Goal: Information Seeking & Learning: Learn about a topic

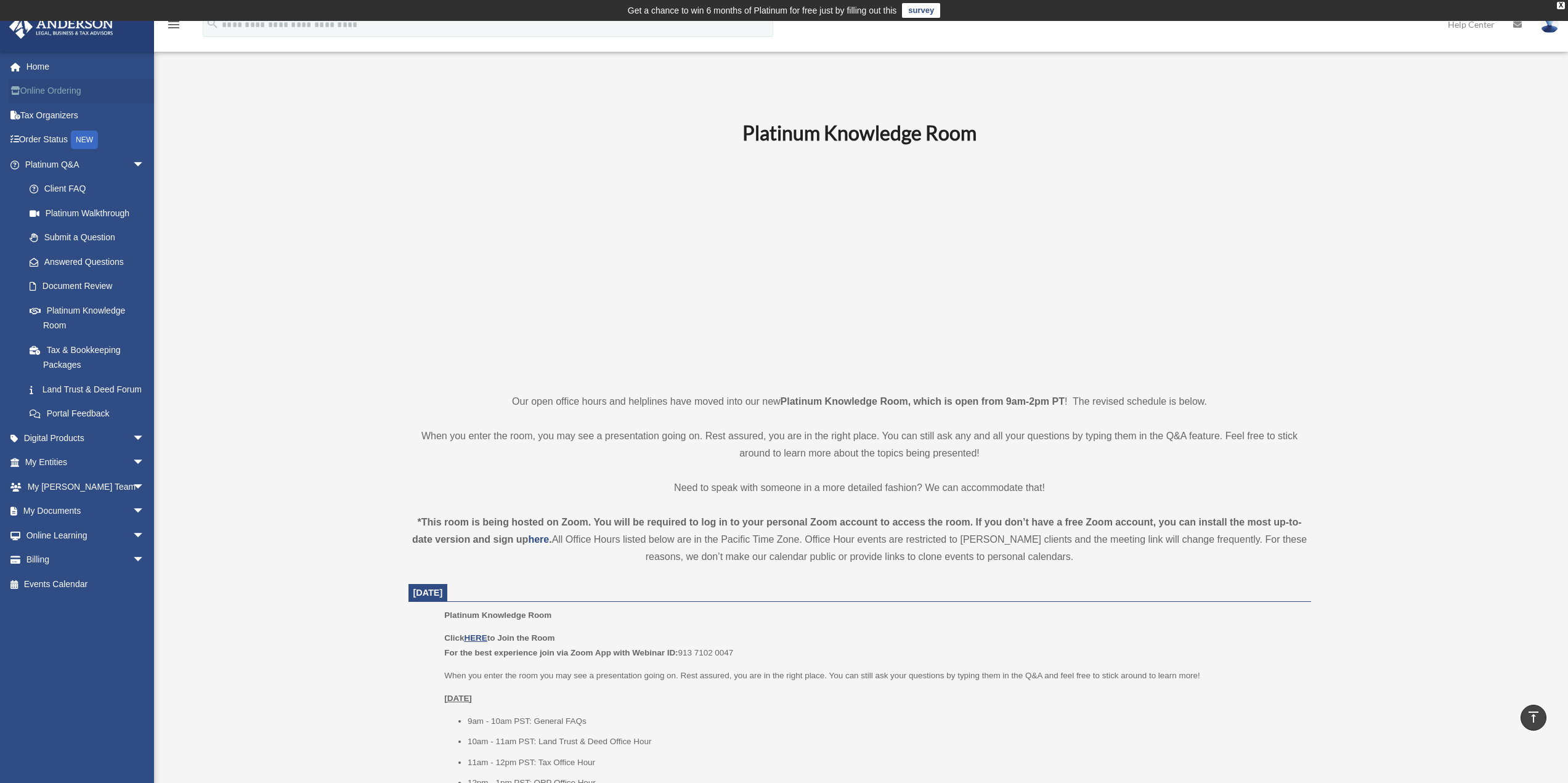
scroll to position [206, 0]
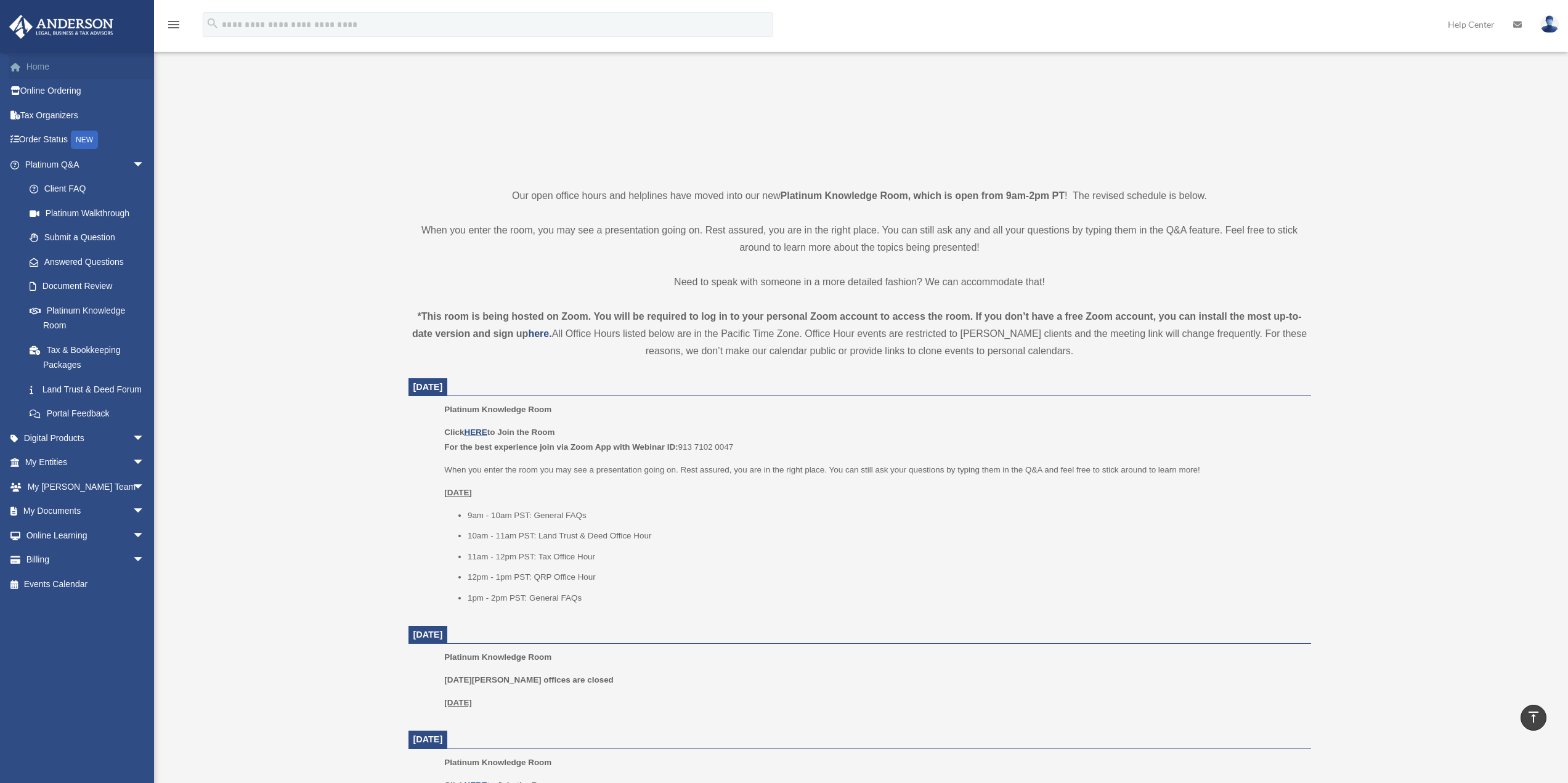
click at [53, 68] on link "Home" at bounding box center [85, 66] width 155 height 25
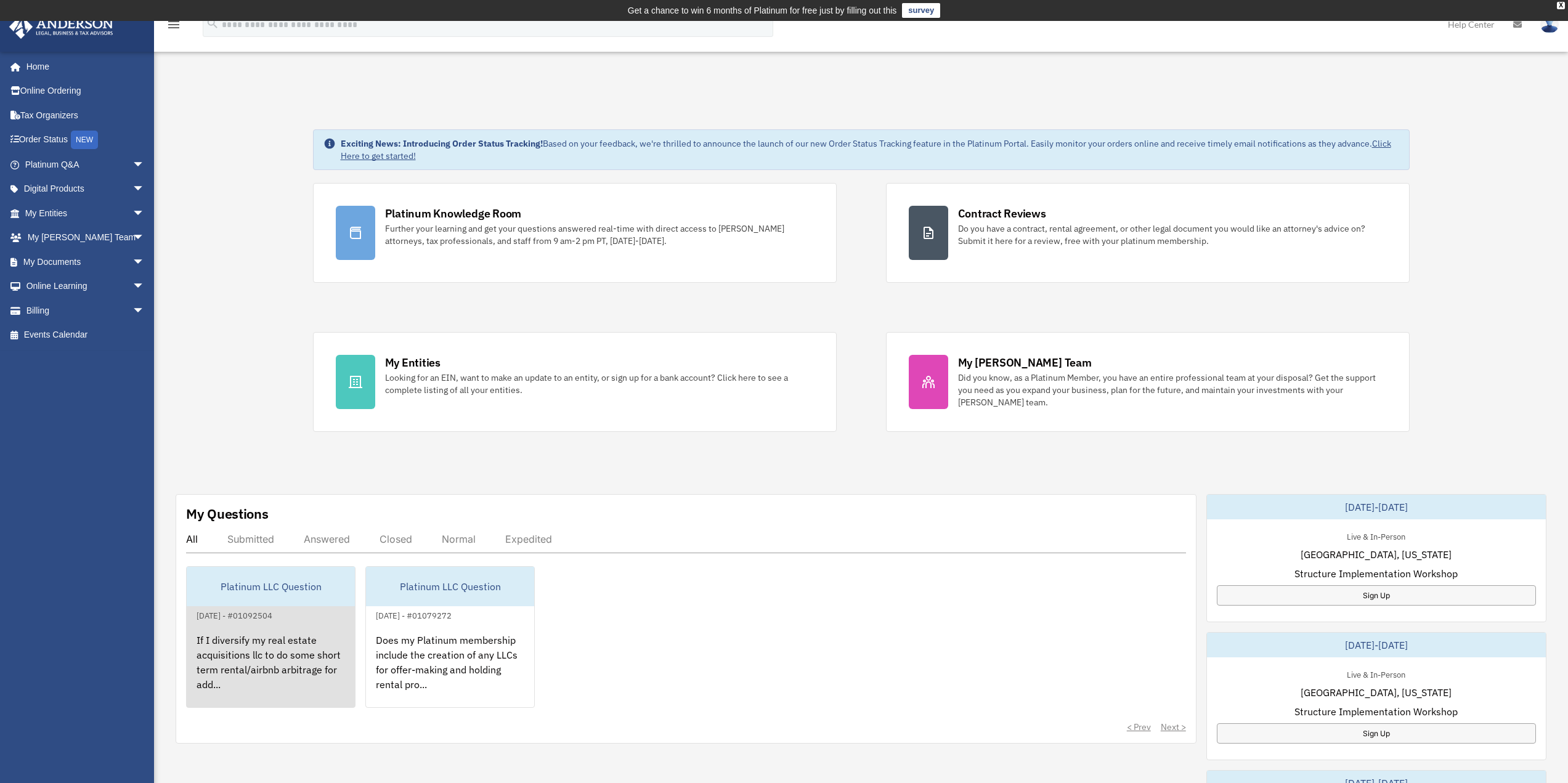
click at [269, 619] on div "August 28, 2025 - #01092504" at bounding box center [234, 615] width 95 height 13
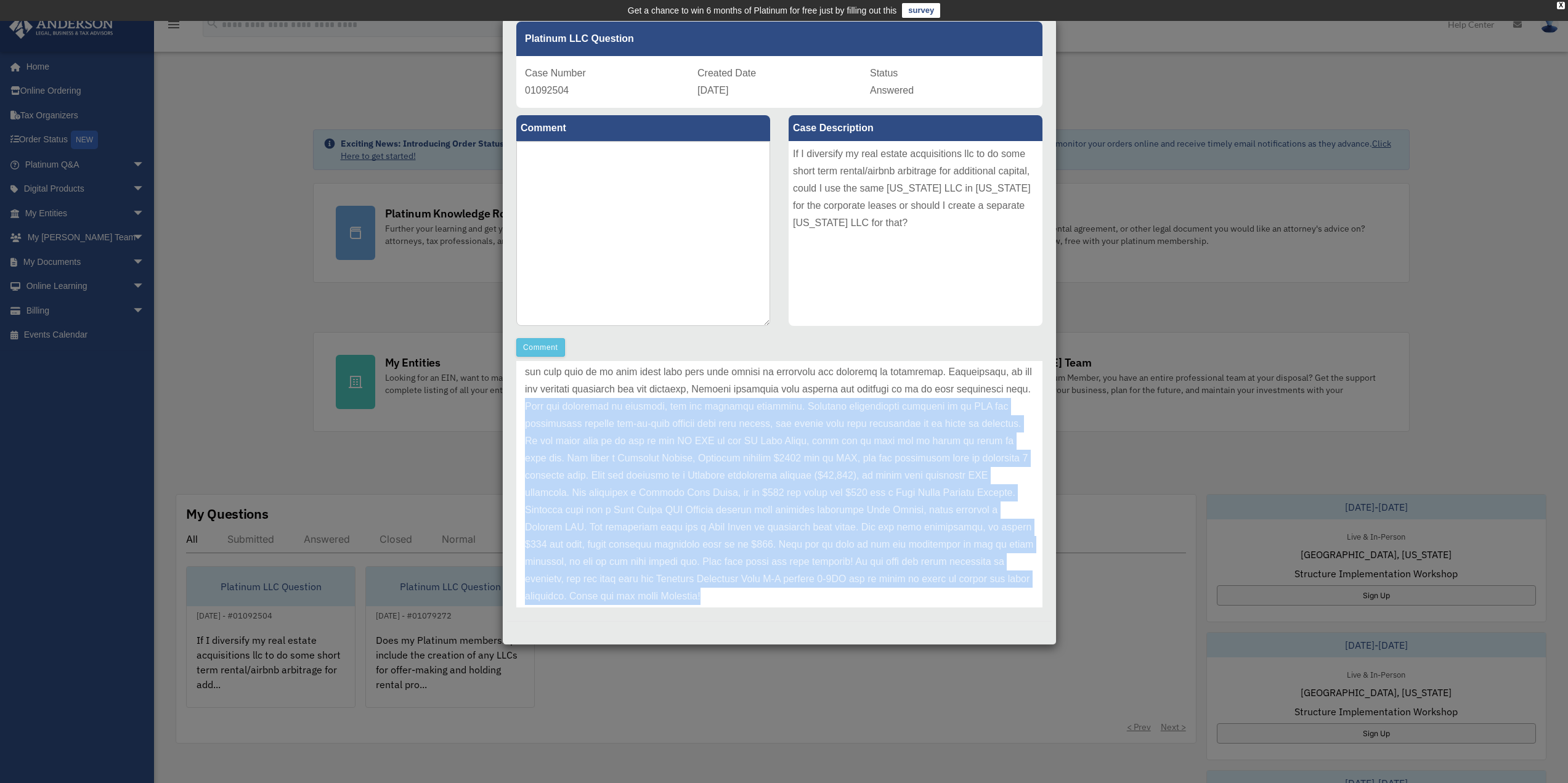
scroll to position [258, 0]
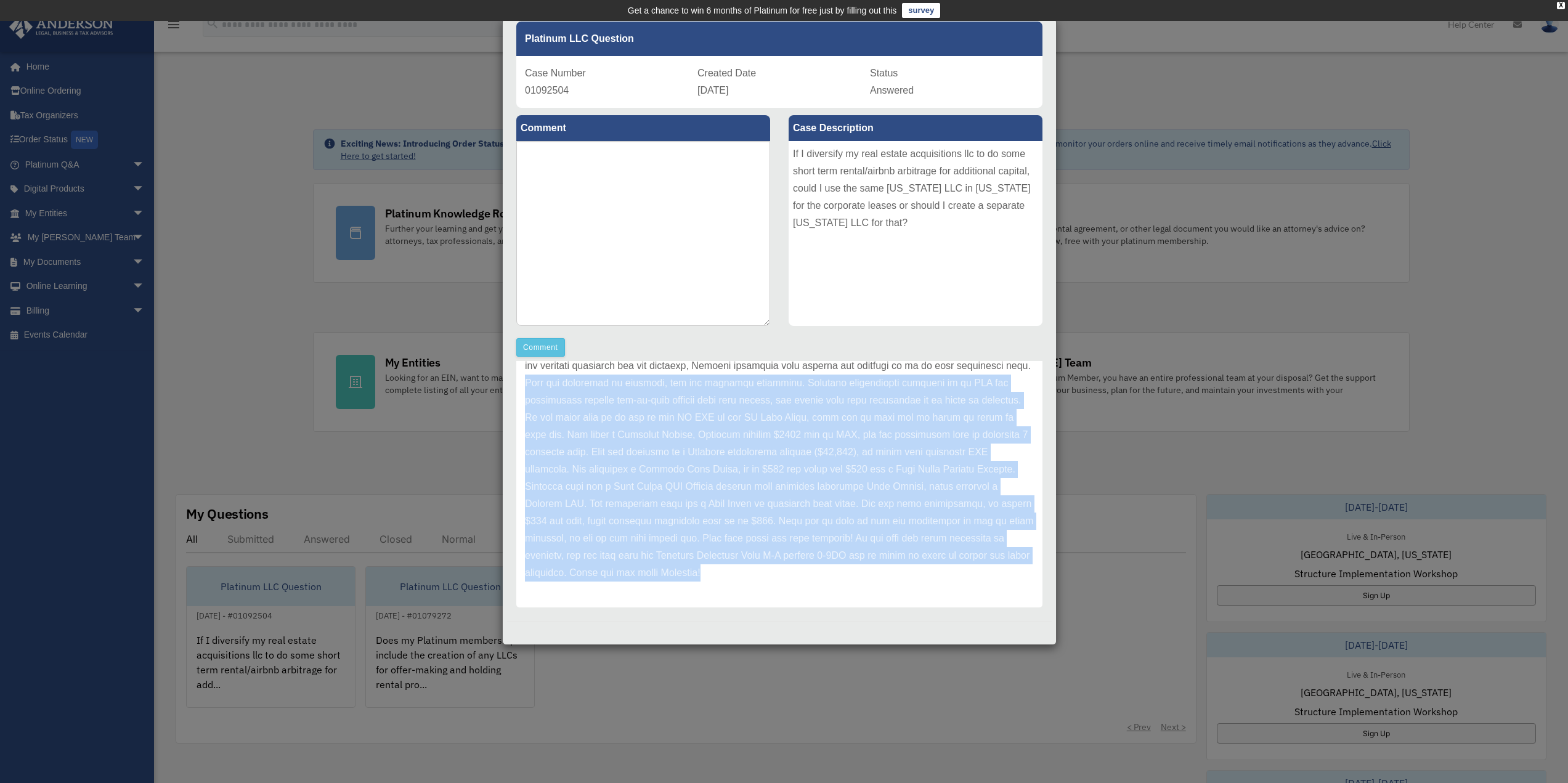
drag, startPoint x: 698, startPoint y: 457, endPoint x: 988, endPoint y: 575, distance: 313.1
click at [988, 575] on p at bounding box center [779, 374] width 509 height 414
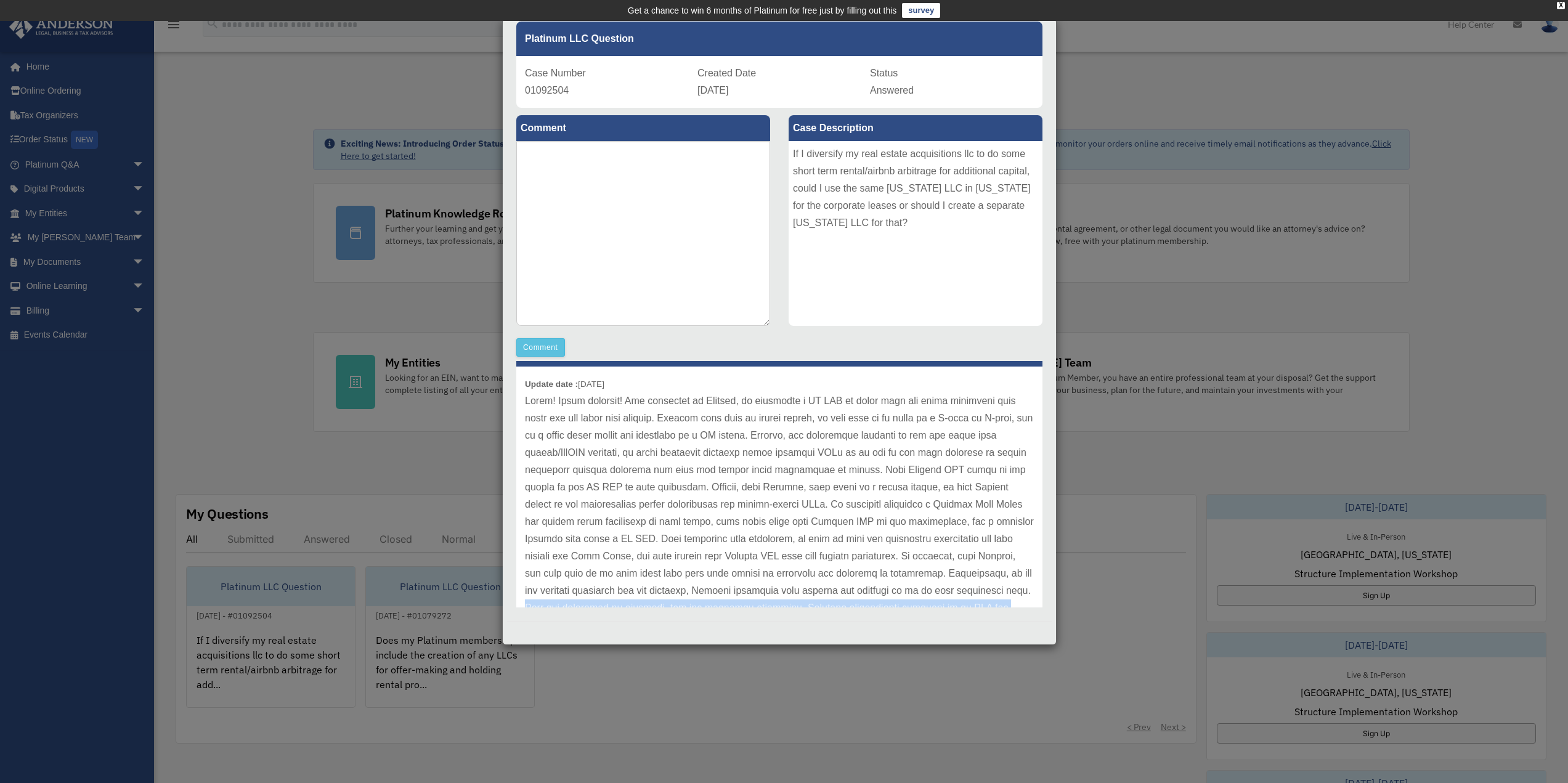
scroll to position [12, 0]
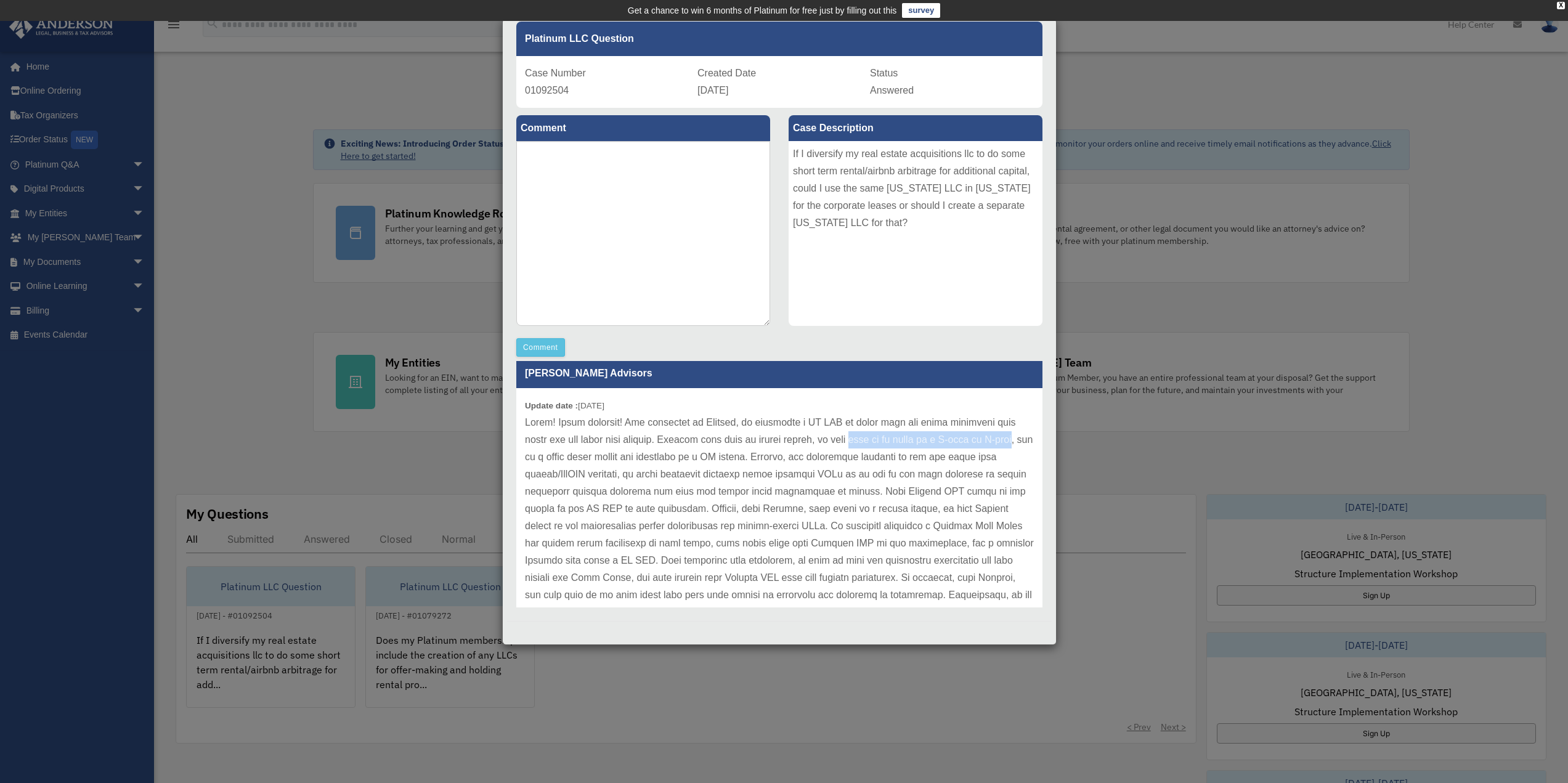
drag, startPoint x: 854, startPoint y: 440, endPoint x: 543, endPoint y: 453, distance: 311.3
click at [543, 453] on p at bounding box center [779, 620] width 509 height 414
copy p "need to be taxed as a C-corp or S-corp"
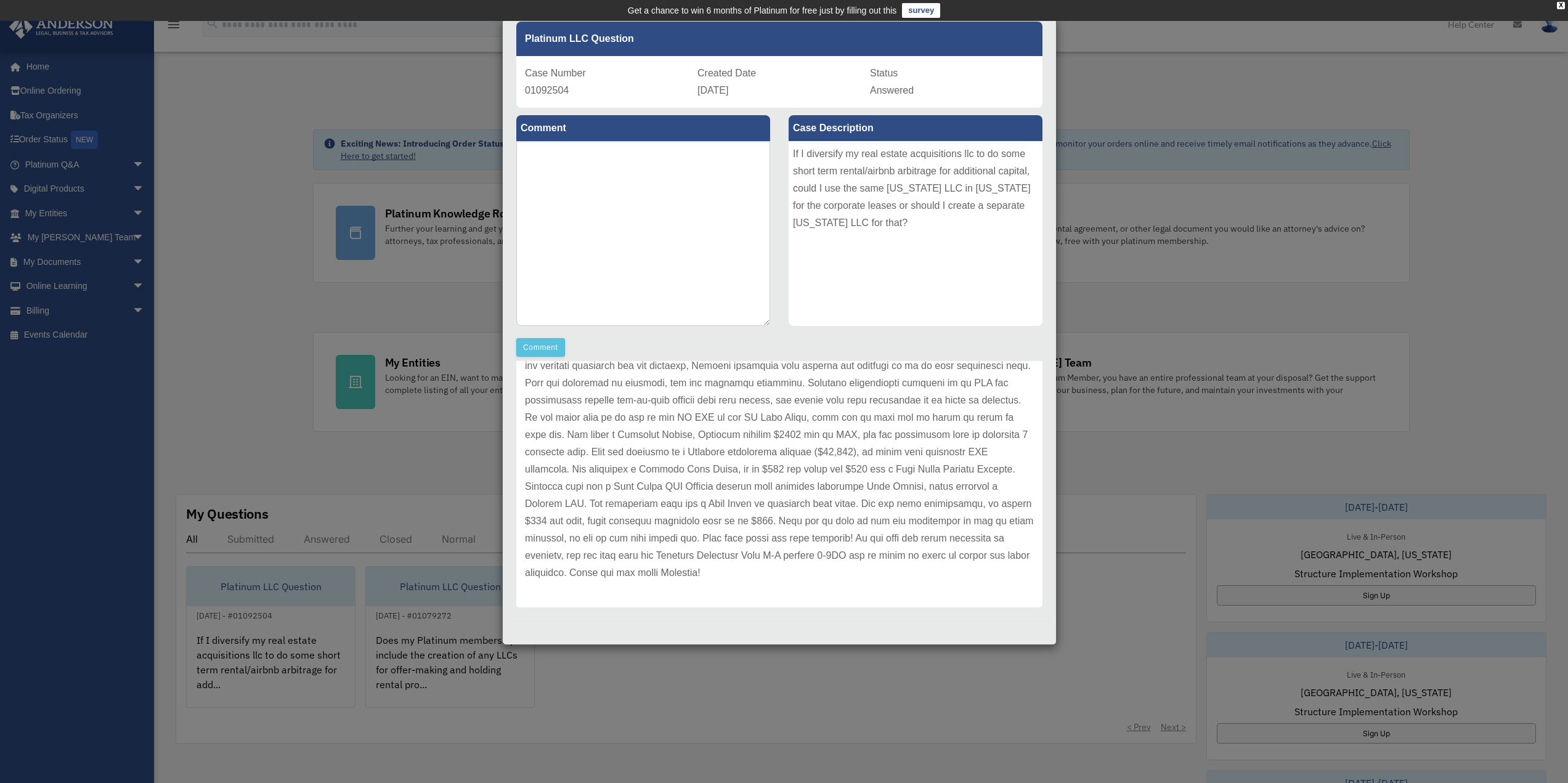
scroll to position [0, 0]
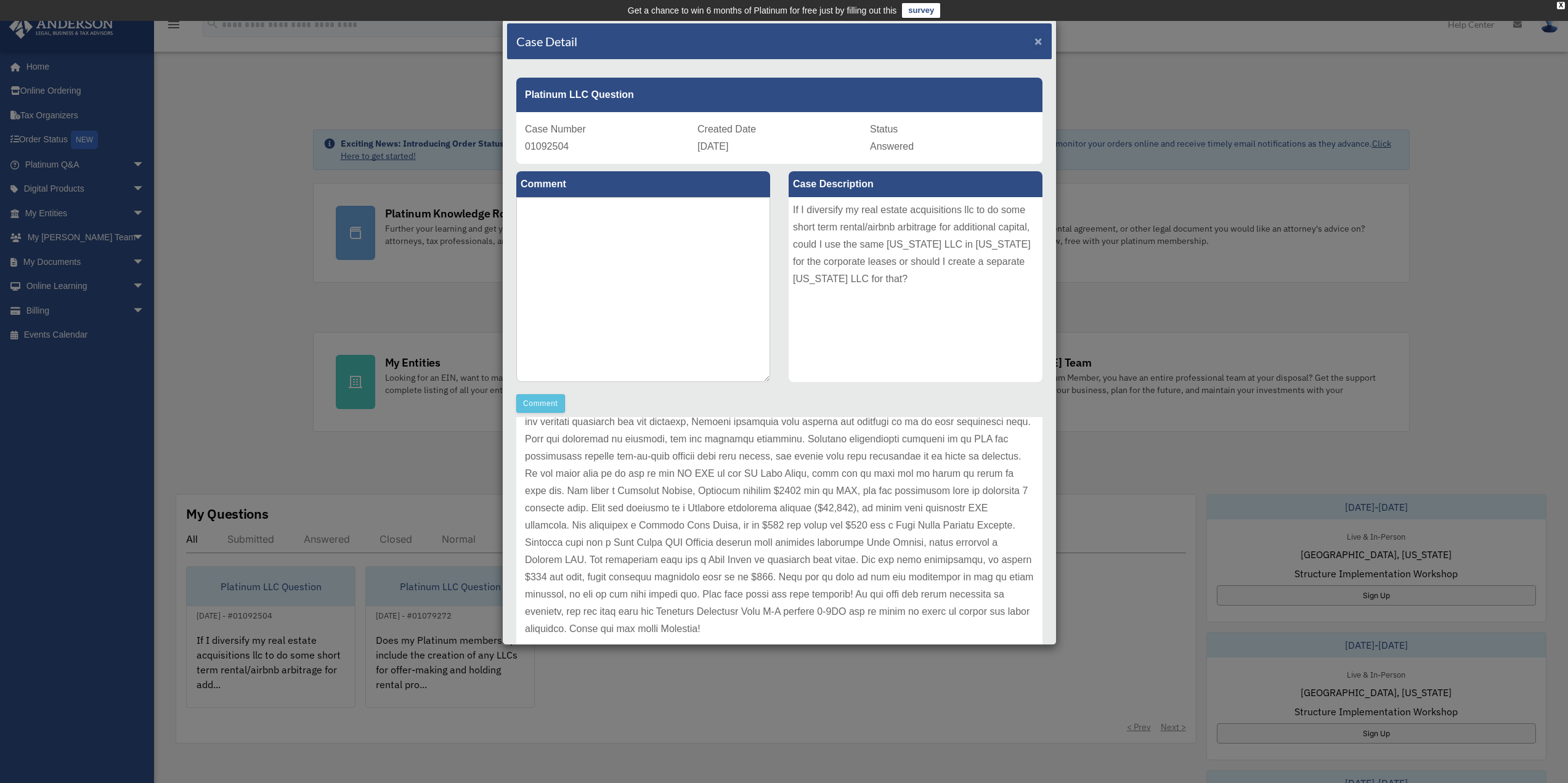
click at [1034, 40] on span "×" at bounding box center [1038, 41] width 8 height 15
